Goal: Information Seeking & Learning: Learn about a topic

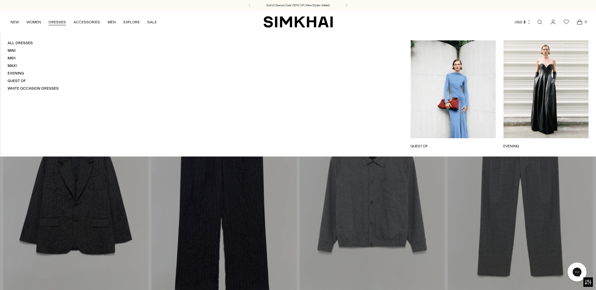
click at [455, 143] on link "GUEST OF" at bounding box center [453, 146] width 85 height 6
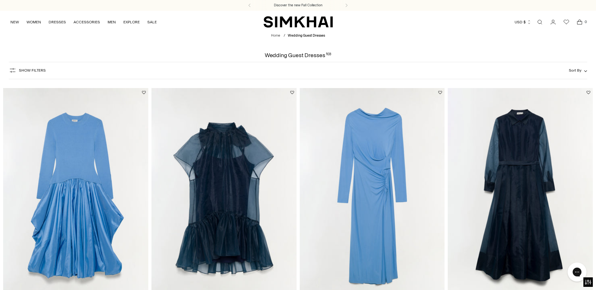
click at [0, 0] on img "Ferrera Draped Jersey Midi Dress" at bounding box center [0, 0] width 0 height 0
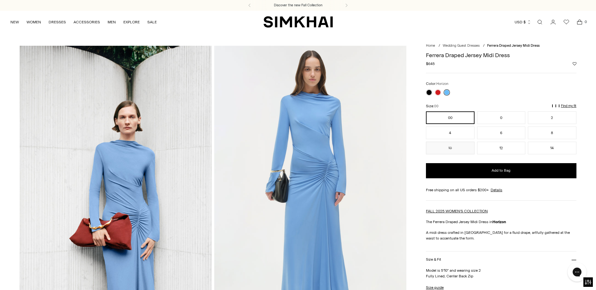
click at [317, 164] on img at bounding box center [310, 190] width 192 height 288
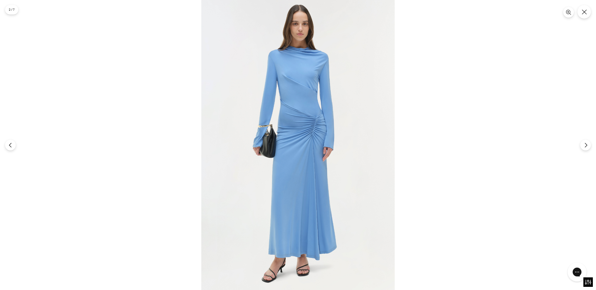
click at [291, 108] on img at bounding box center [297, 145] width 193 height 290
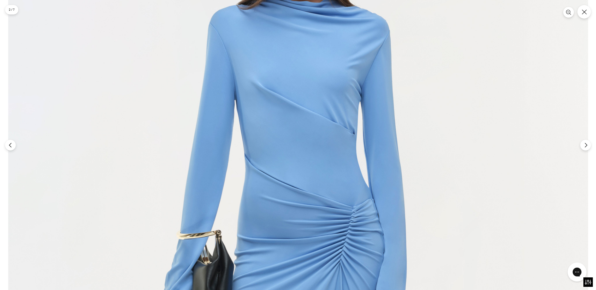
click at [329, 172] on img at bounding box center [298, 292] width 580 height 870
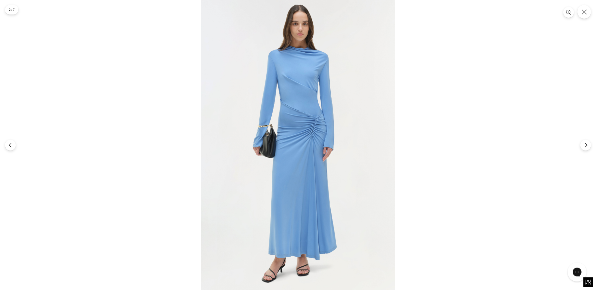
click at [310, 187] on img at bounding box center [297, 145] width 193 height 290
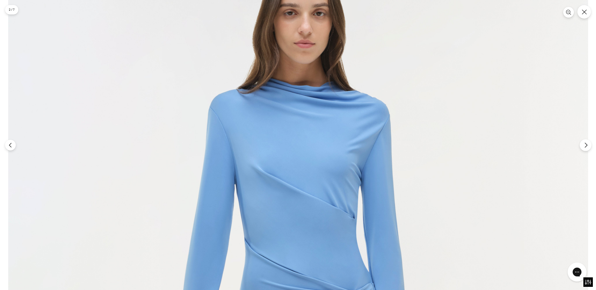
click at [586, 150] on button "Next" at bounding box center [586, 145] width 12 height 12
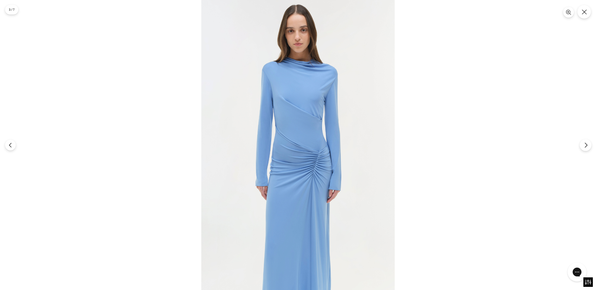
click at [586, 147] on icon "Next" at bounding box center [586, 145] width 6 height 6
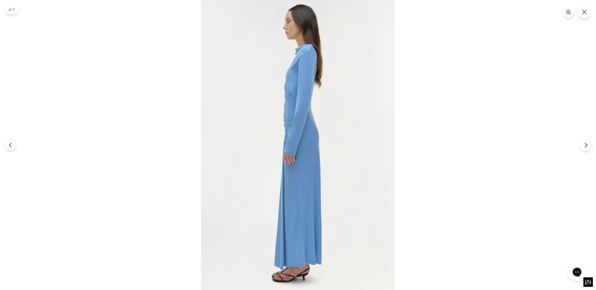
click at [586, 147] on icon "Next" at bounding box center [586, 145] width 6 height 6
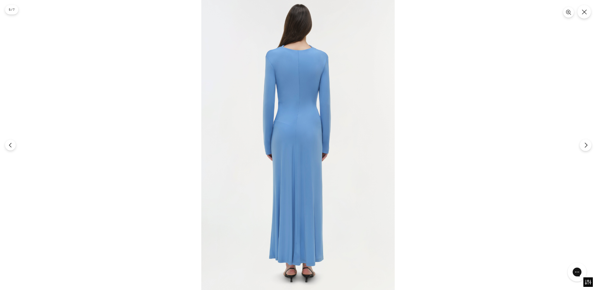
click at [586, 147] on icon "Next" at bounding box center [586, 145] width 6 height 6
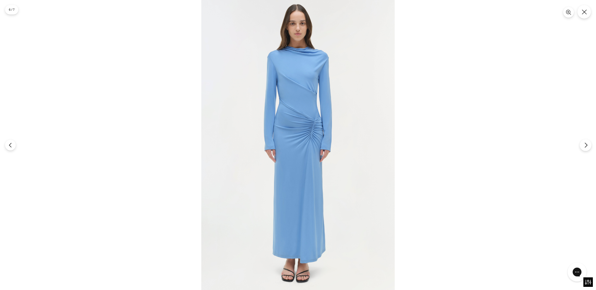
click at [587, 144] on icon "Next" at bounding box center [586, 145] width 6 height 6
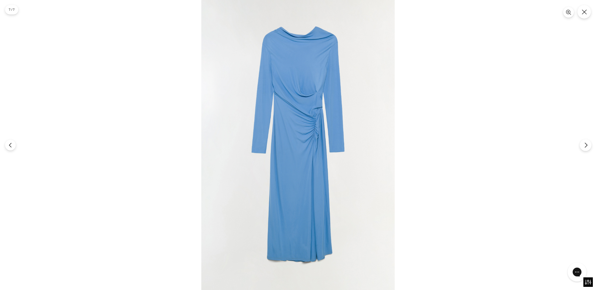
click at [588, 145] on icon "Next" at bounding box center [586, 145] width 6 height 6
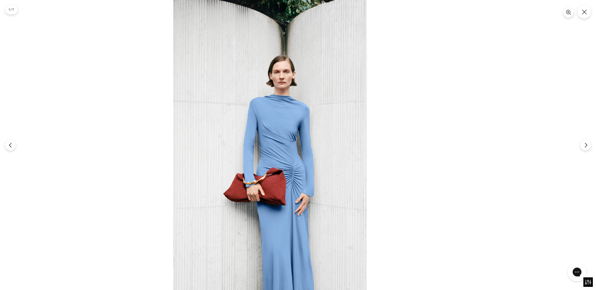
click at [288, 150] on img at bounding box center [269, 145] width 193 height 290
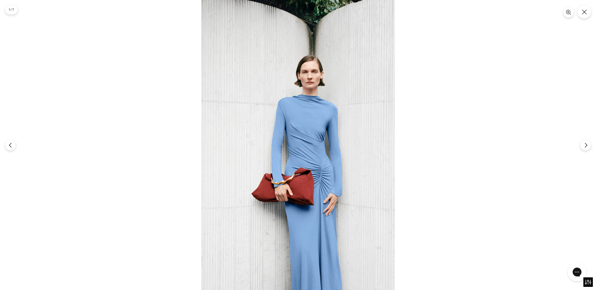
click at [288, 150] on img at bounding box center [297, 145] width 193 height 290
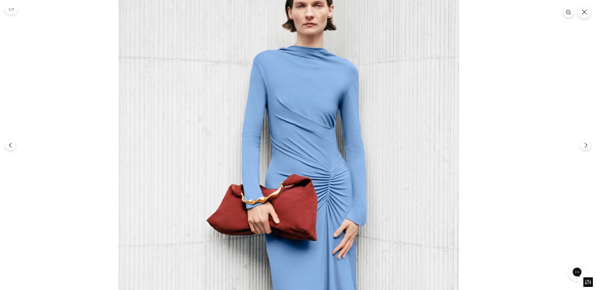
click at [296, 148] on img at bounding box center [288, 134] width 341 height 511
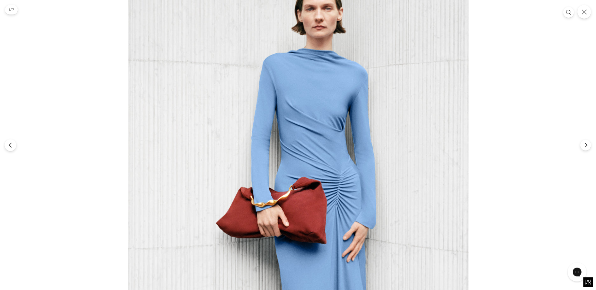
click at [14, 146] on button "Previous" at bounding box center [10, 145] width 12 height 12
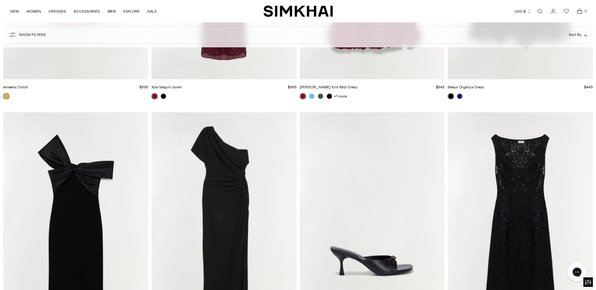
scroll to position [2482, 0]
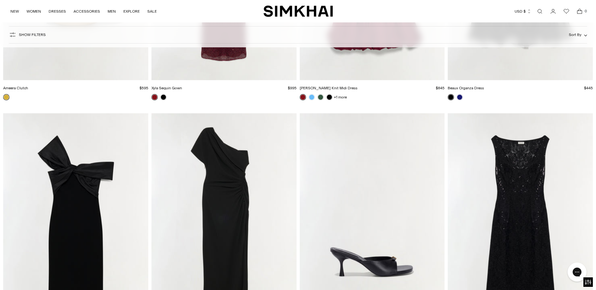
click at [0, 0] on img "Kally Draped Midi Dress" at bounding box center [0, 0] width 0 height 0
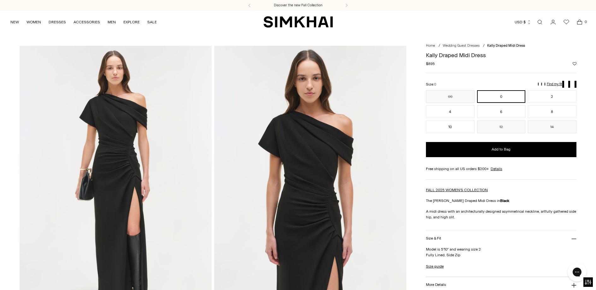
click at [142, 209] on img at bounding box center [116, 190] width 192 height 288
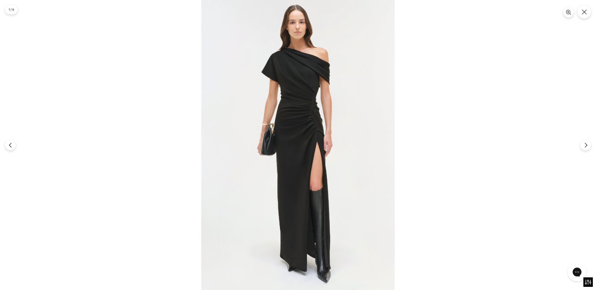
click at [259, 178] on img at bounding box center [297, 145] width 193 height 290
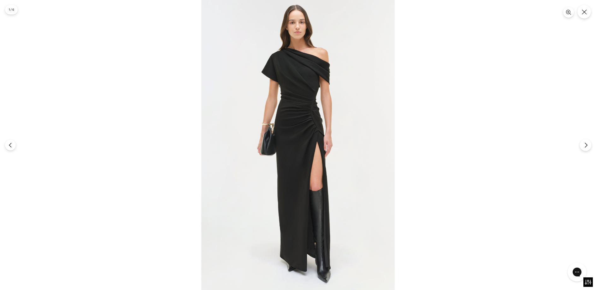
click at [584, 141] on button "Next" at bounding box center [586, 145] width 12 height 12
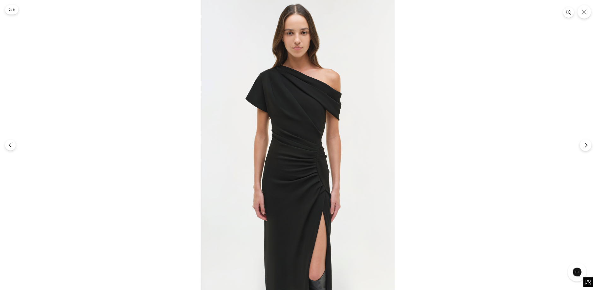
click at [582, 146] on button "Next" at bounding box center [586, 145] width 12 height 12
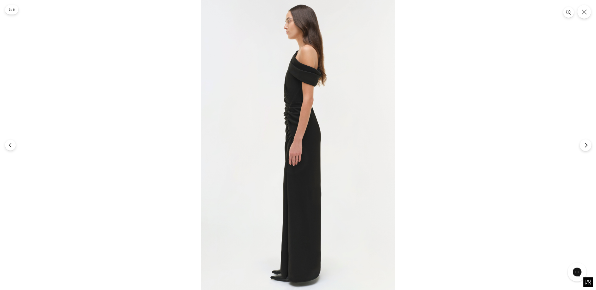
click at [585, 143] on icon "Next" at bounding box center [586, 145] width 6 height 6
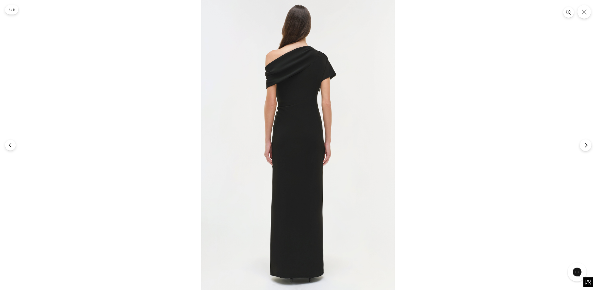
click at [588, 145] on icon "Next" at bounding box center [586, 145] width 6 height 6
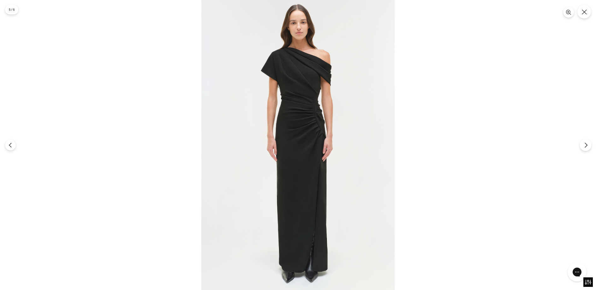
click at [587, 149] on button "Next" at bounding box center [586, 145] width 12 height 12
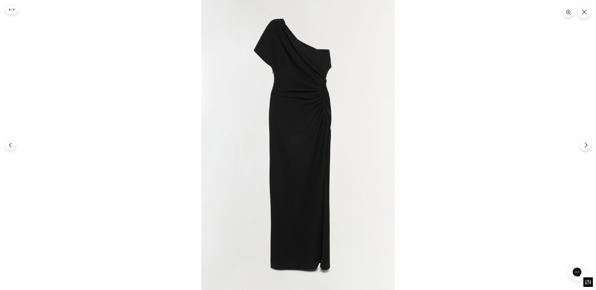
click at [587, 149] on button "Next" at bounding box center [586, 145] width 12 height 12
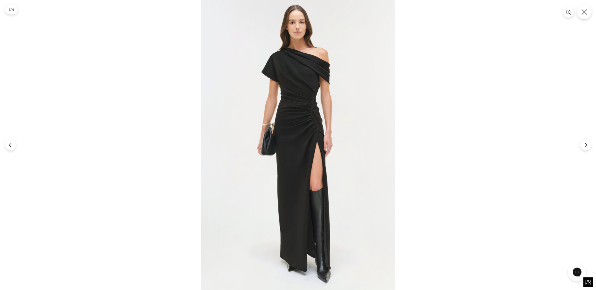
click at [583, 12] on icon "Close" at bounding box center [585, 12] width 6 height 6
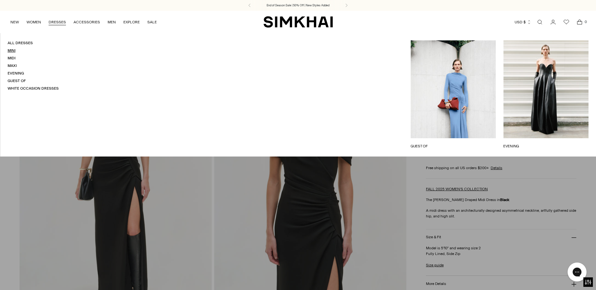
click at [15, 50] on link "Mini" at bounding box center [12, 50] width 8 height 4
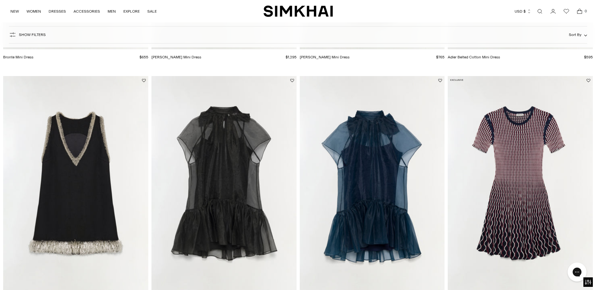
scroll to position [257, 0]
click at [0, 0] on img "Baylor Knit Mini Dress" at bounding box center [0, 0] width 0 height 0
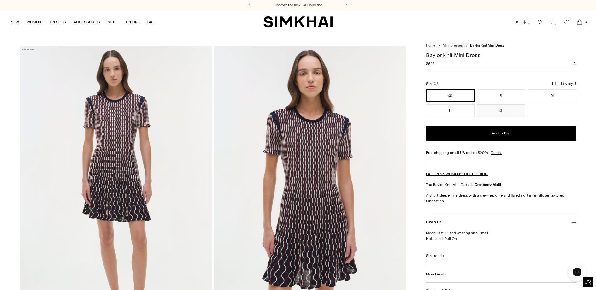
click at [133, 182] on img at bounding box center [116, 190] width 192 height 288
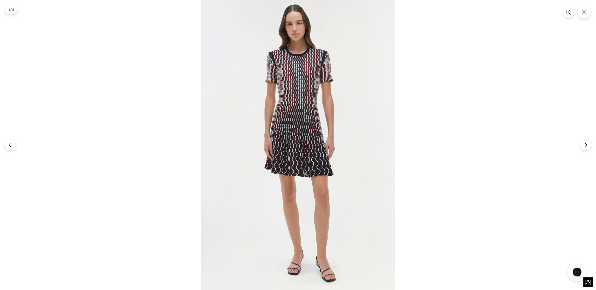
click at [284, 158] on img at bounding box center [297, 145] width 193 height 290
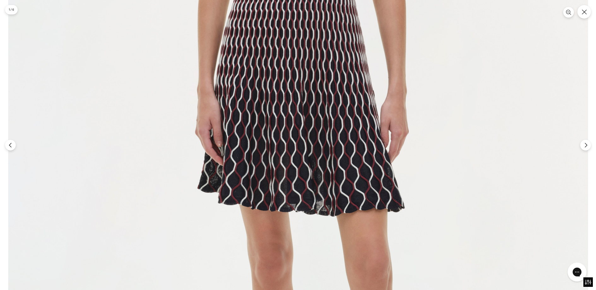
click at [285, 145] on img at bounding box center [298, 119] width 580 height 870
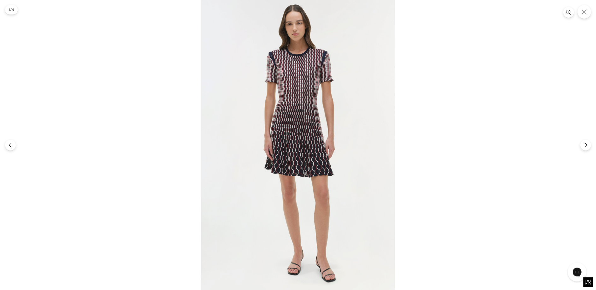
click at [293, 89] on img at bounding box center [297, 145] width 193 height 290
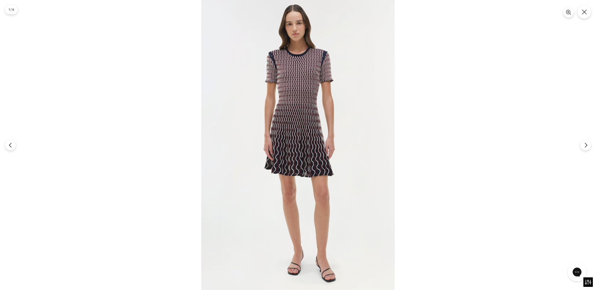
click at [332, 135] on img at bounding box center [297, 145] width 193 height 290
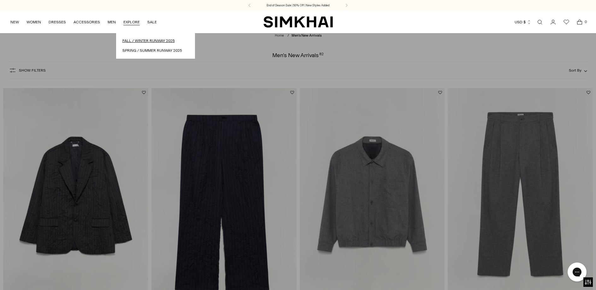
click at [132, 38] on link "Fall / Winter Runway 2025" at bounding box center [155, 41] width 66 height 6
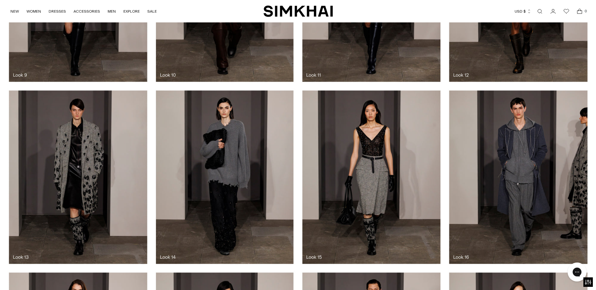
scroll to position [832, 0]
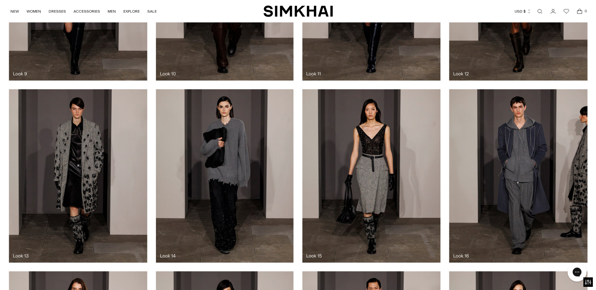
click at [361, 145] on div at bounding box center [298, 176] width 596 height 182
click at [376, 163] on div at bounding box center [298, 176] width 596 height 182
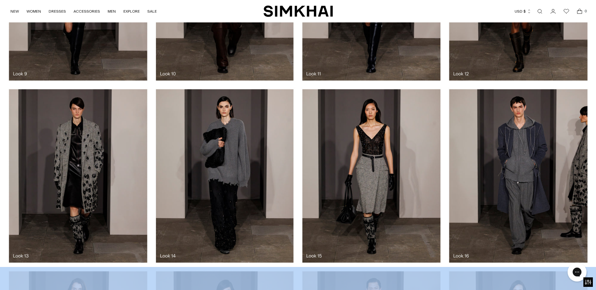
click at [376, 163] on div at bounding box center [298, 176] width 596 height 182
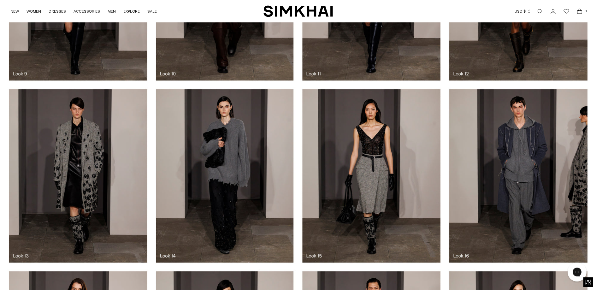
click at [376, 163] on div at bounding box center [298, 176] width 596 height 182
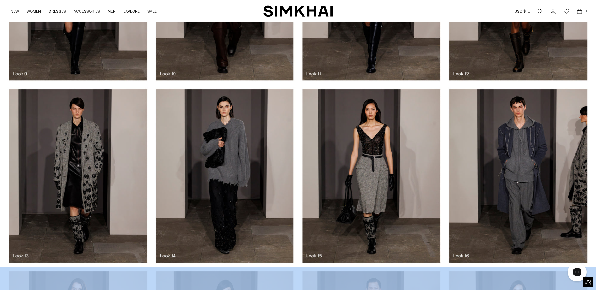
click at [376, 163] on div at bounding box center [298, 176] width 596 height 182
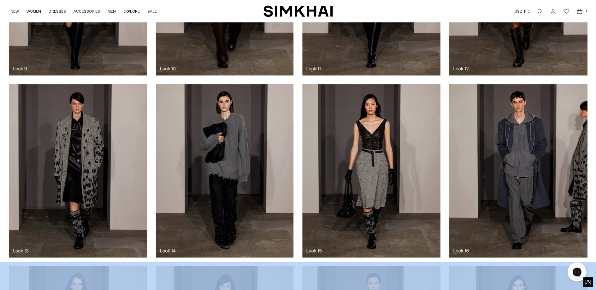
scroll to position [844, 0]
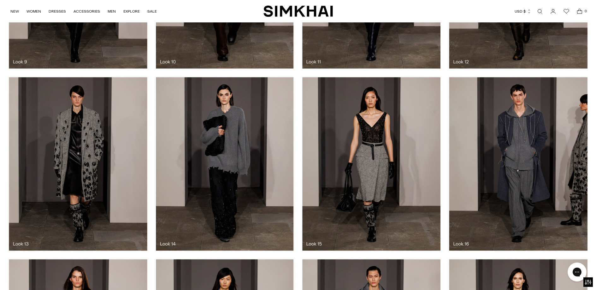
click at [376, 164] on div at bounding box center [298, 164] width 596 height 182
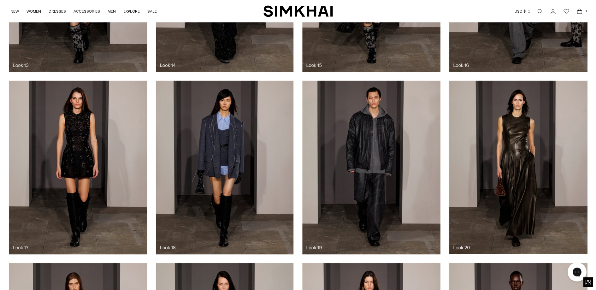
scroll to position [1090, 0]
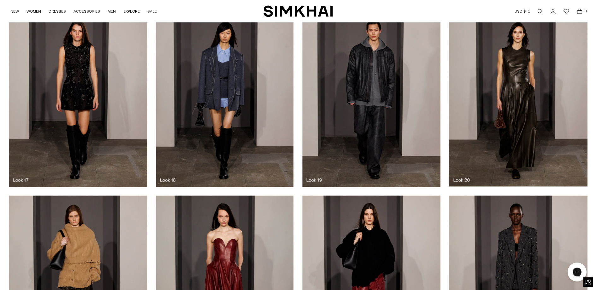
click at [246, 91] on div at bounding box center [298, 100] width 596 height 182
click at [244, 90] on div at bounding box center [298, 100] width 596 height 182
click at [228, 104] on div at bounding box center [298, 100] width 596 height 182
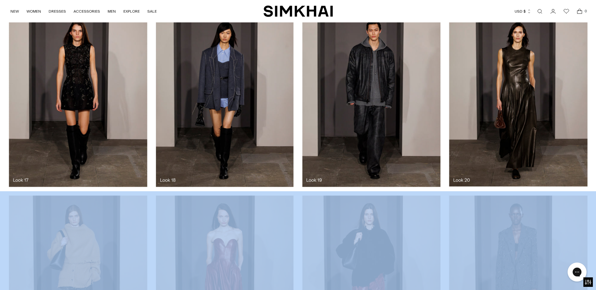
click at [228, 104] on div at bounding box center [298, 100] width 596 height 182
drag, startPoint x: 228, startPoint y: 104, endPoint x: 244, endPoint y: 102, distance: 16.5
click at [244, 102] on div at bounding box center [298, 100] width 596 height 182
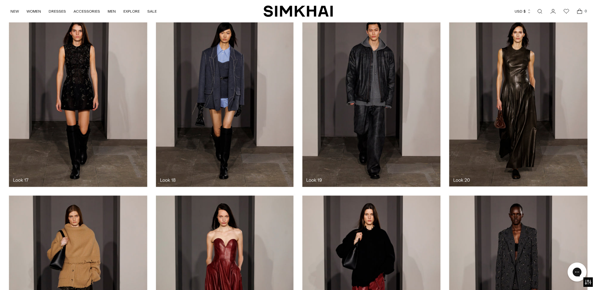
click at [244, 102] on div at bounding box center [298, 100] width 596 height 182
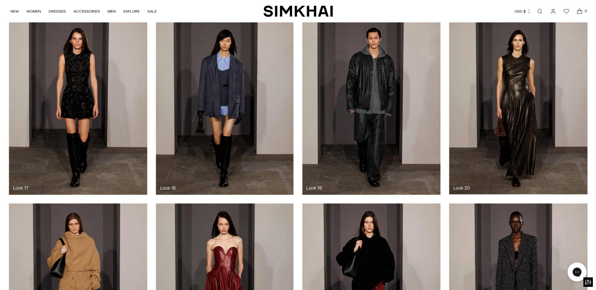
click at [232, 95] on div at bounding box center [298, 108] width 596 height 182
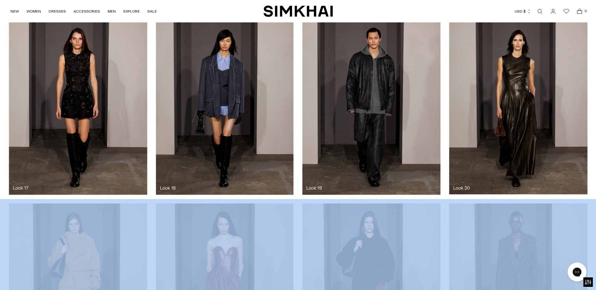
click at [232, 95] on div at bounding box center [298, 108] width 596 height 182
drag, startPoint x: 232, startPoint y: 95, endPoint x: 187, endPoint y: 94, distance: 45.8
click at [187, 94] on div at bounding box center [298, 108] width 596 height 182
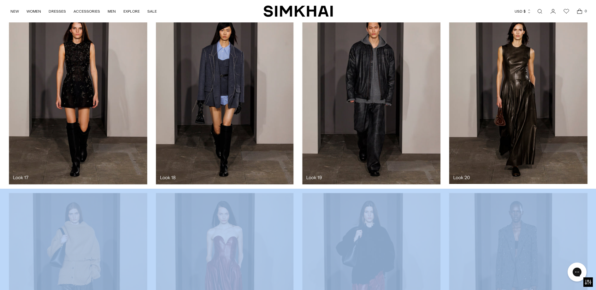
scroll to position [1093, 0]
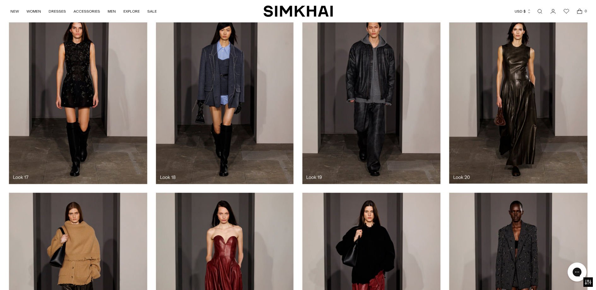
click at [232, 110] on div at bounding box center [298, 97] width 596 height 182
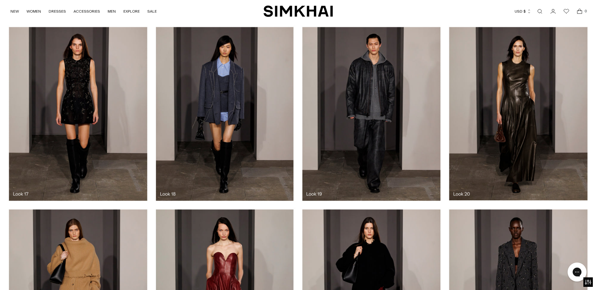
scroll to position [1065, 0]
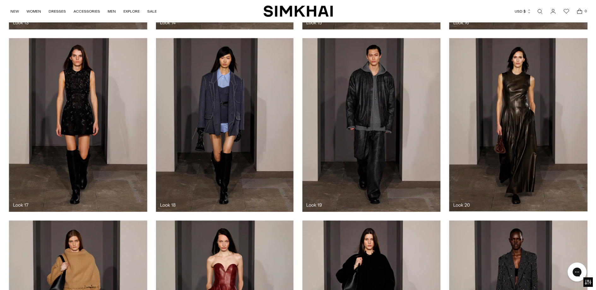
drag, startPoint x: 227, startPoint y: 96, endPoint x: 216, endPoint y: 97, distance: 10.5
click at [216, 97] on div at bounding box center [298, 125] width 596 height 182
click at [270, 126] on div at bounding box center [298, 125] width 596 height 182
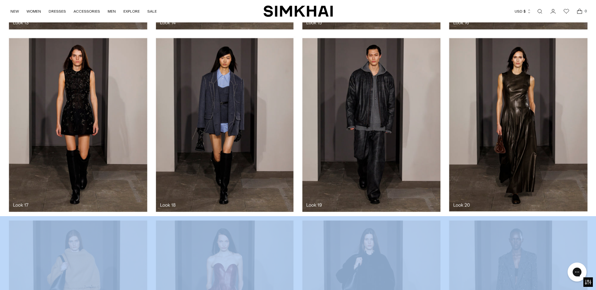
click at [270, 126] on div at bounding box center [298, 125] width 596 height 182
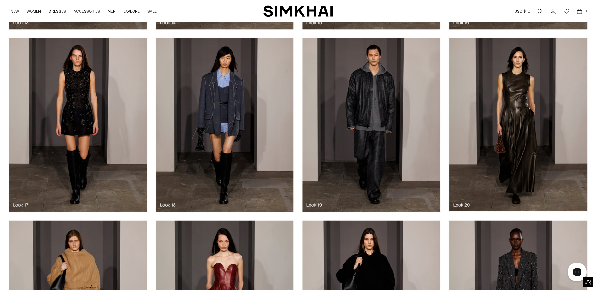
click at [270, 126] on div at bounding box center [298, 125] width 596 height 182
click at [172, 200] on div at bounding box center [298, 125] width 596 height 182
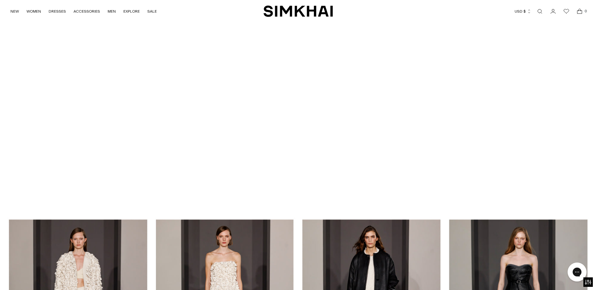
scroll to position [110, 0]
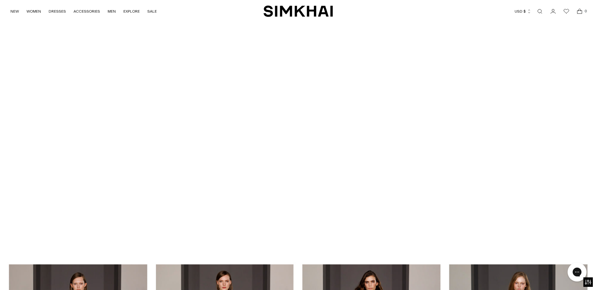
click at [307, 117] on div at bounding box center [298, 91] width 596 height 337
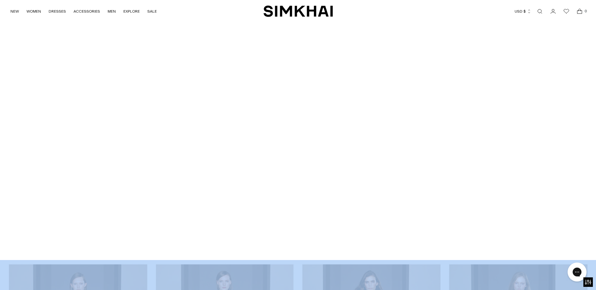
drag, startPoint x: 307, startPoint y: 117, endPoint x: 270, endPoint y: 118, distance: 36.9
click at [270, 118] on div at bounding box center [298, 91] width 596 height 337
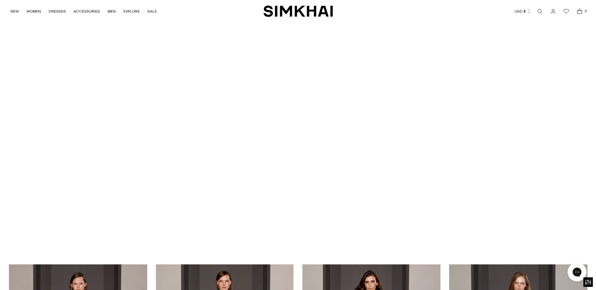
click at [313, 123] on div at bounding box center [298, 91] width 596 height 337
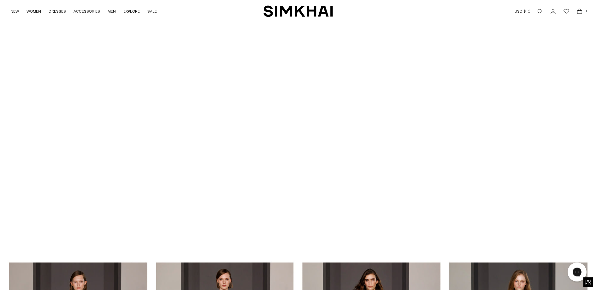
scroll to position [87, 0]
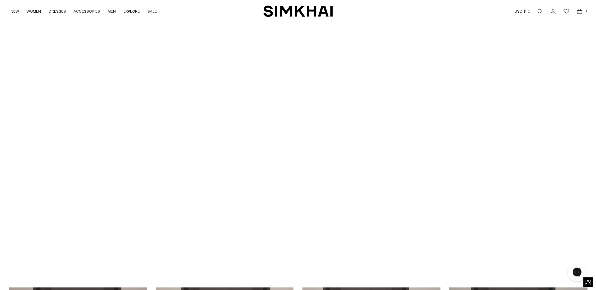
drag, startPoint x: 358, startPoint y: 147, endPoint x: 386, endPoint y: 153, distance: 29.1
click at [386, 153] on div at bounding box center [298, 114] width 596 height 337
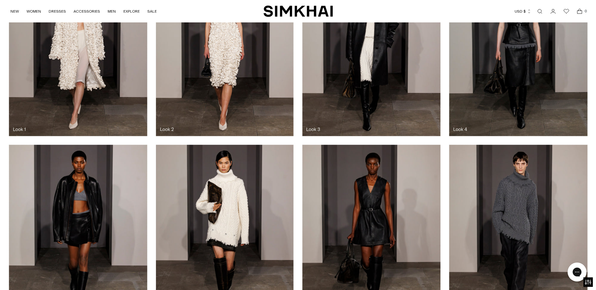
scroll to position [0, 0]
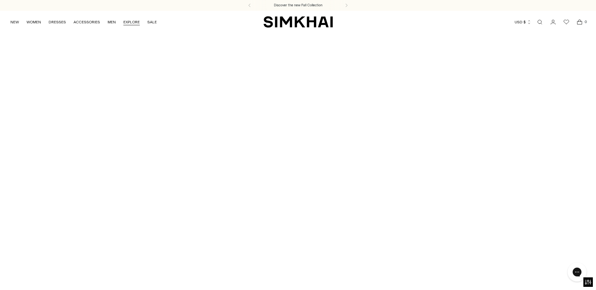
click at [133, 21] on link "EXPLORE" at bounding box center [131, 22] width 16 height 14
click at [395, 226] on div at bounding box center [298, 201] width 596 height 337
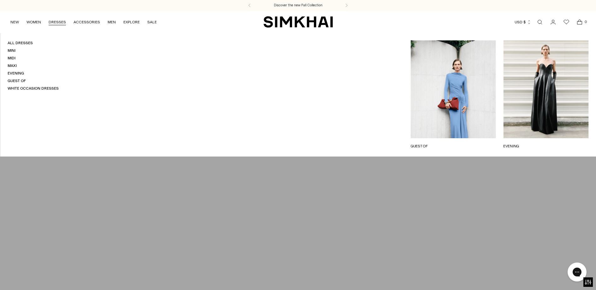
click at [55, 23] on link "DRESSES" at bounding box center [57, 22] width 17 height 14
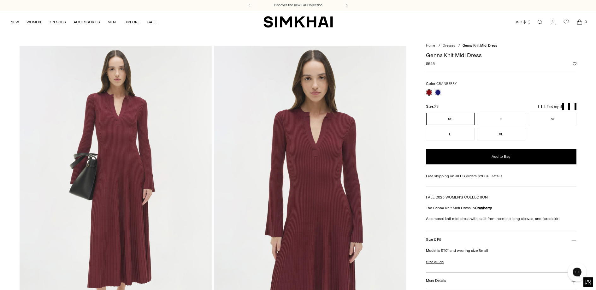
click at [315, 150] on img at bounding box center [310, 190] width 192 height 288
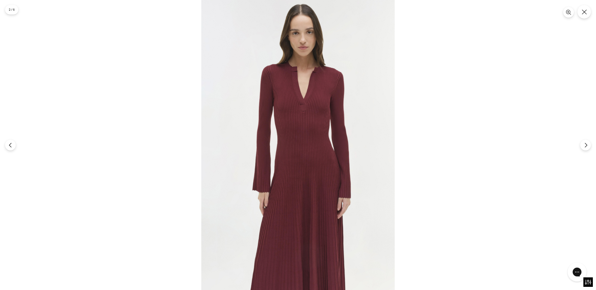
click at [315, 149] on img at bounding box center [297, 145] width 193 height 290
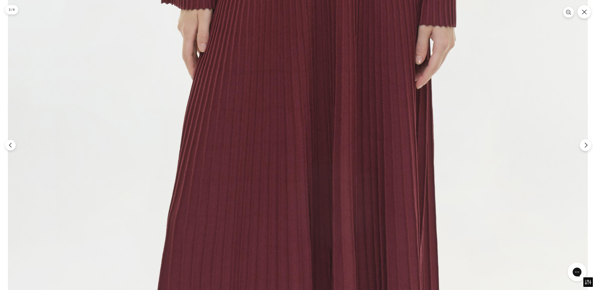
click at [584, 148] on icon "Next" at bounding box center [586, 145] width 6 height 6
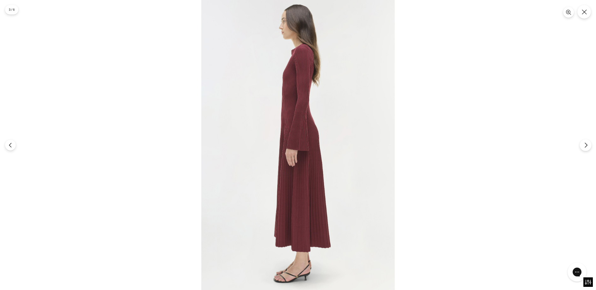
click at [587, 147] on icon "Next" at bounding box center [586, 145] width 6 height 6
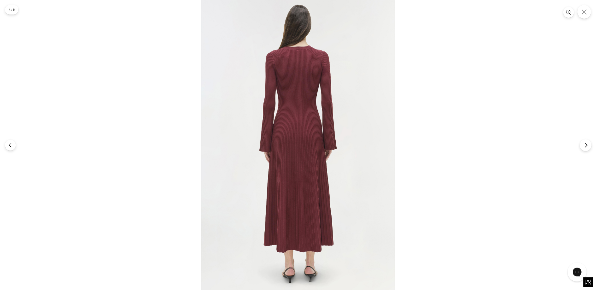
click at [587, 147] on icon "Next" at bounding box center [586, 145] width 6 height 6
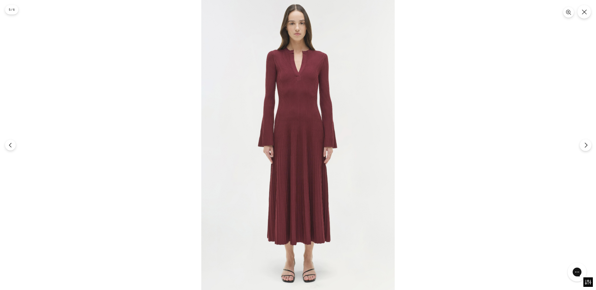
click at [587, 147] on icon "Next" at bounding box center [586, 145] width 6 height 6
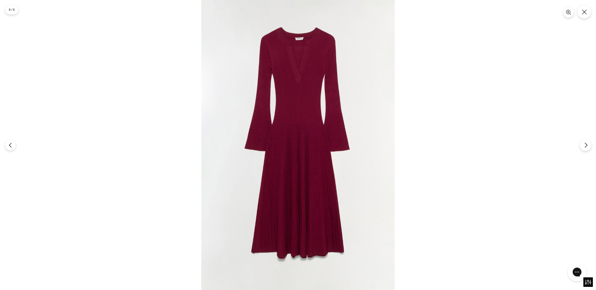
click at [587, 147] on icon "Next" at bounding box center [586, 145] width 6 height 6
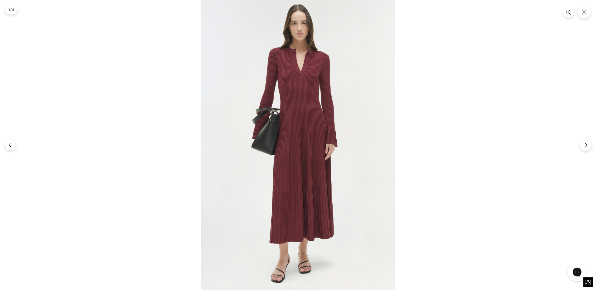
click at [587, 147] on icon "Next" at bounding box center [586, 145] width 6 height 6
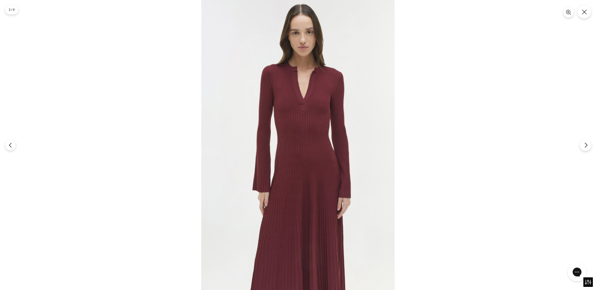
click at [587, 147] on icon "Next" at bounding box center [586, 145] width 6 height 6
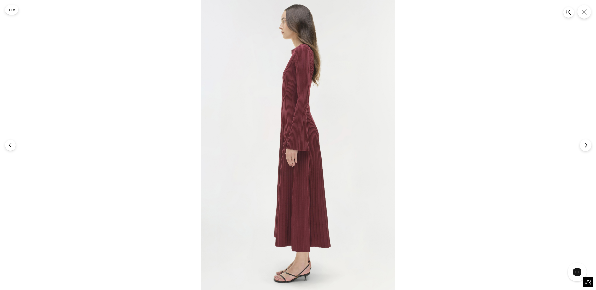
click at [587, 147] on icon "Next" at bounding box center [586, 145] width 6 height 6
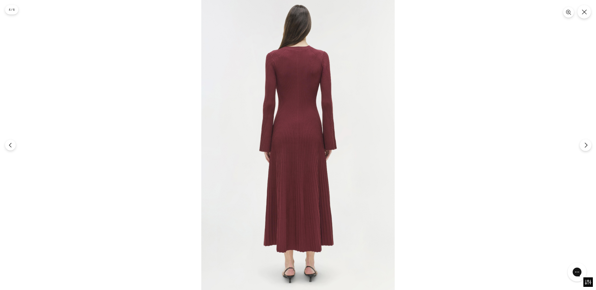
click at [587, 147] on icon "Next" at bounding box center [586, 145] width 6 height 6
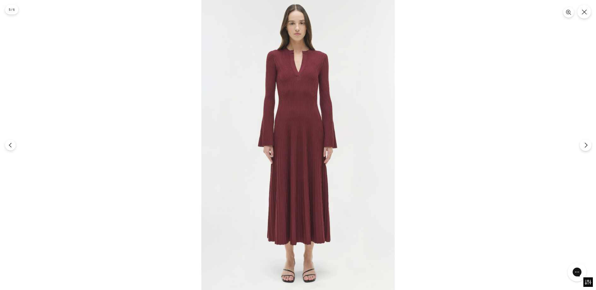
click at [587, 147] on icon "Next" at bounding box center [586, 145] width 6 height 6
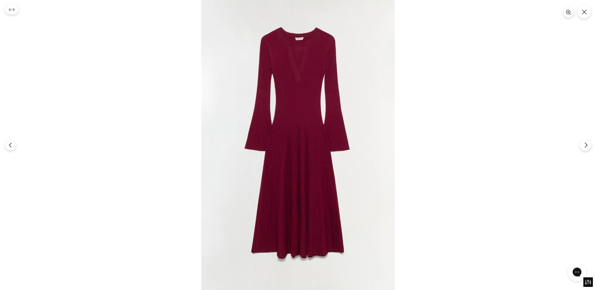
click at [587, 147] on icon "Next" at bounding box center [586, 145] width 6 height 6
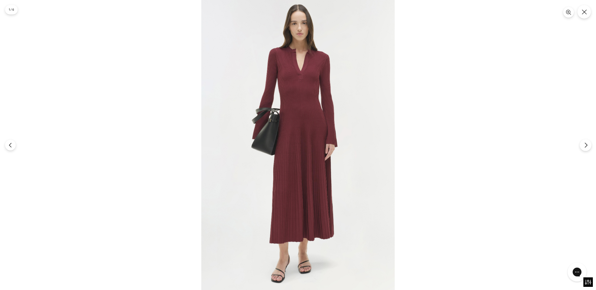
click at [587, 147] on icon "Next" at bounding box center [586, 145] width 6 height 6
